Goal: Learn about a topic

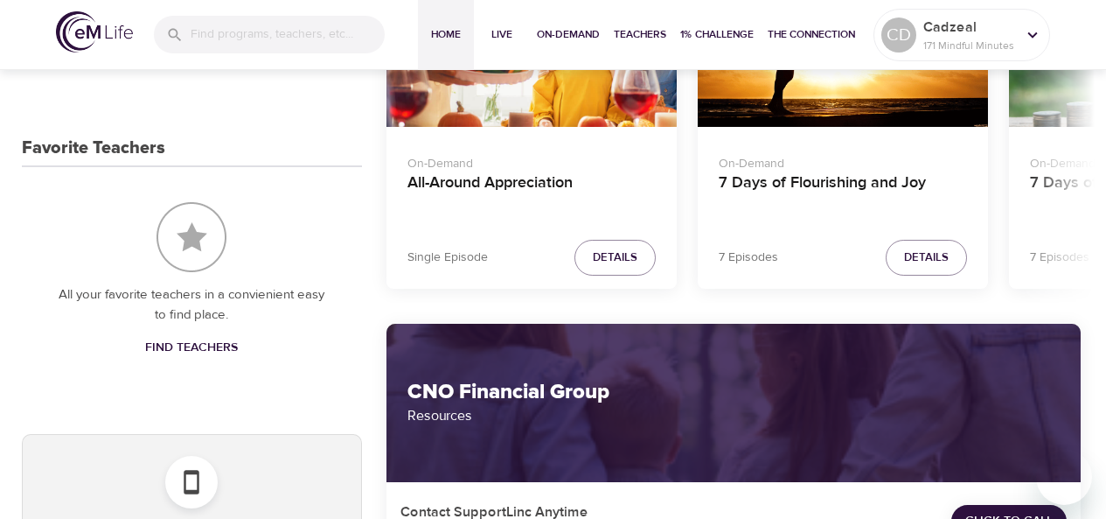
scroll to position [880, 0]
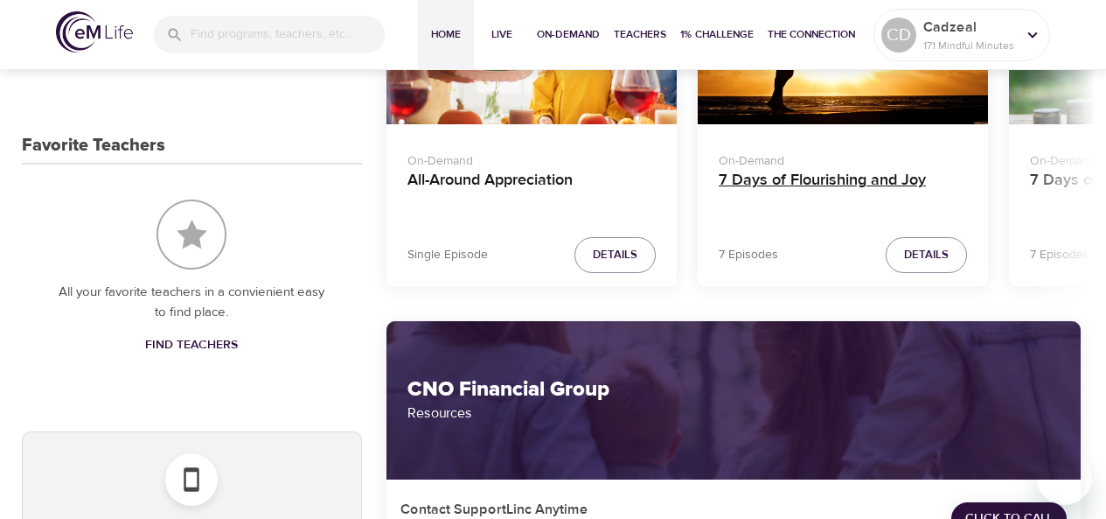
click at [806, 184] on h4 "7 Days of Flourishing and Joy" at bounding box center [843, 192] width 248 height 42
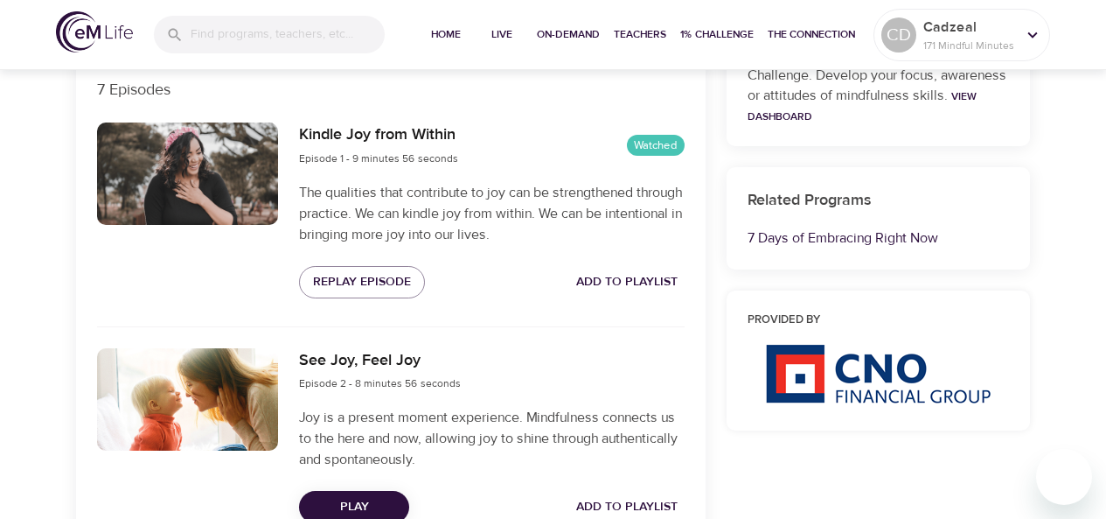
scroll to position [620, 0]
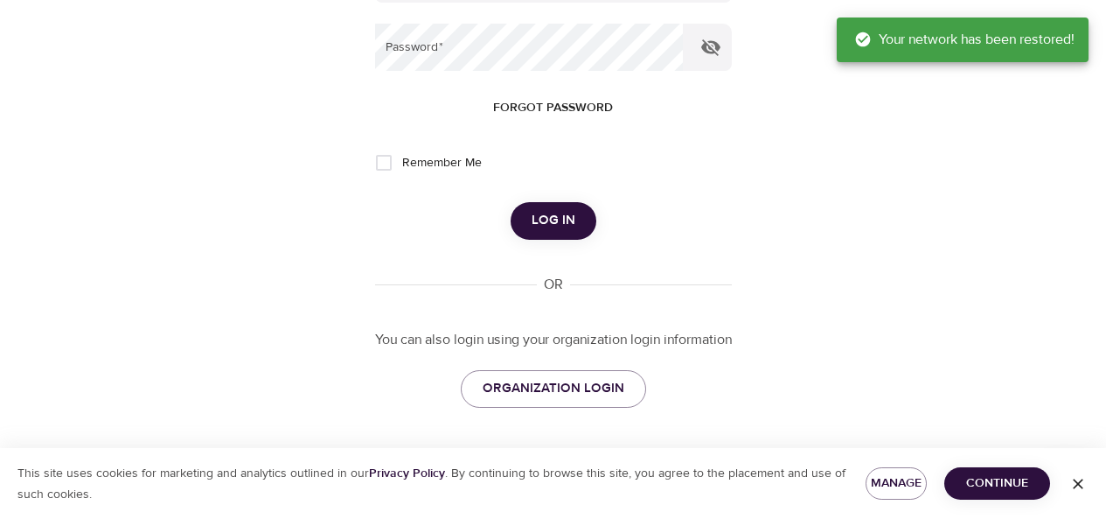
type input "[PERSON_NAME][EMAIL_ADDRESS][DOMAIN_NAME]"
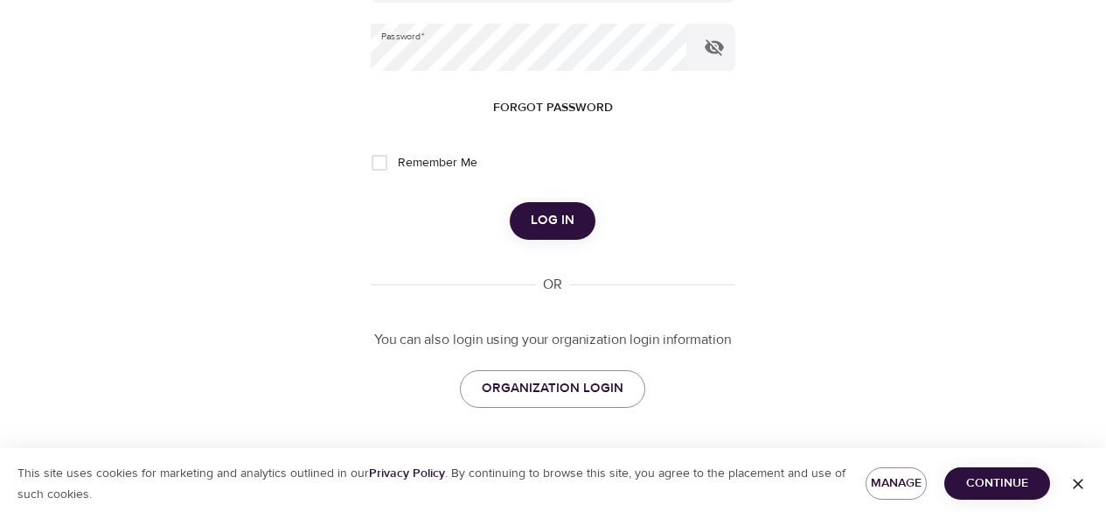
scroll to position [66, 0]
